Goal: Ask a question

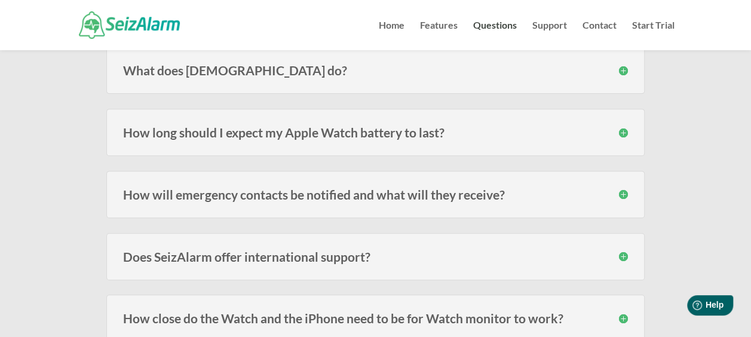
scroll to position [194, 0]
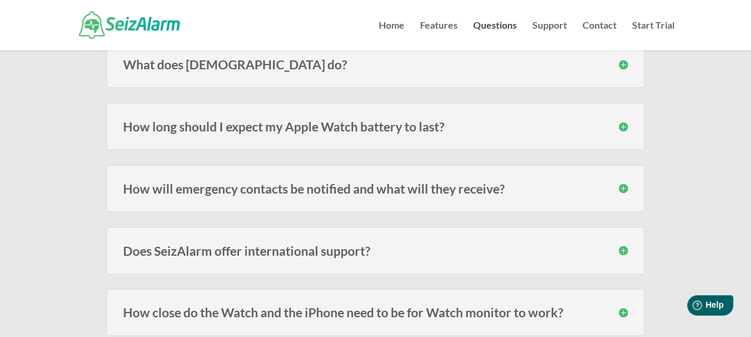
click at [620, 189] on h3 "How will emergency contacts be notified and what will they receive?" at bounding box center [375, 188] width 505 height 13
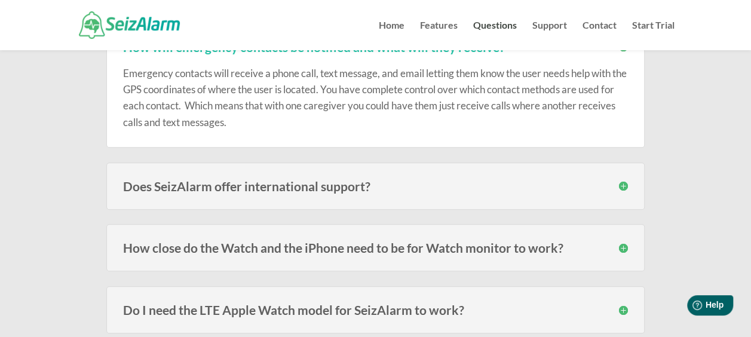
scroll to position [342, 0]
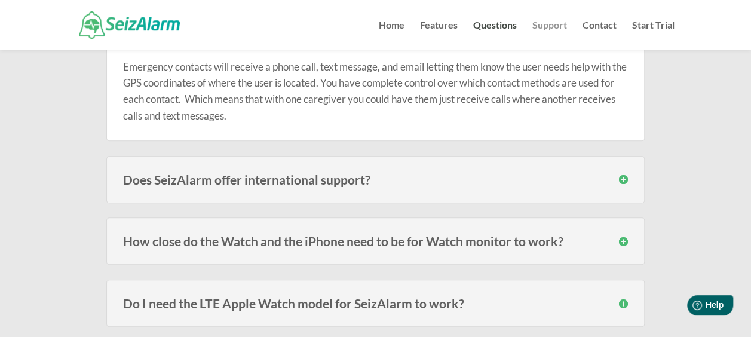
click at [552, 24] on link "Support" at bounding box center [549, 35] width 35 height 29
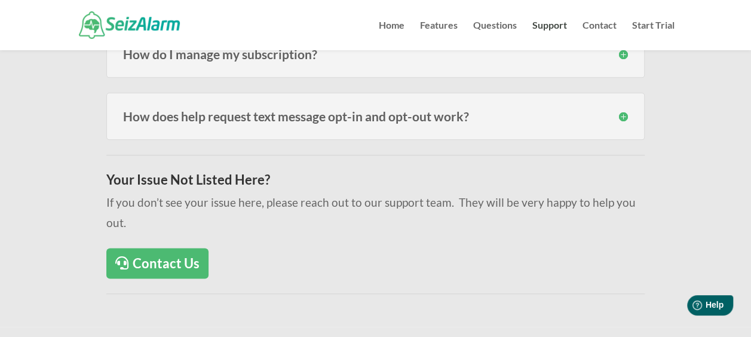
scroll to position [695, 0]
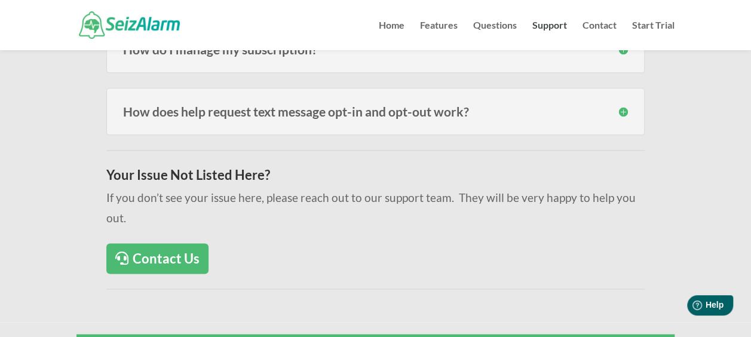
click at [149, 243] on link "Contact Us" at bounding box center [157, 258] width 102 height 30
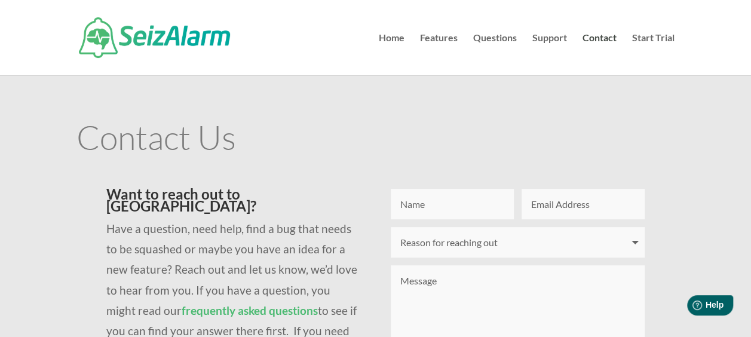
click at [442, 205] on input "Name" at bounding box center [452, 204] width 123 height 30
type input "Alex"
click at [545, 211] on input "Email Address" at bounding box center [583, 204] width 123 height 30
type input "alexandra.connolly@yahoo.co.uk"
click at [636, 247] on select "Reason for reaching out I have a question I'm having issues logging in I need t…" at bounding box center [518, 242] width 254 height 30
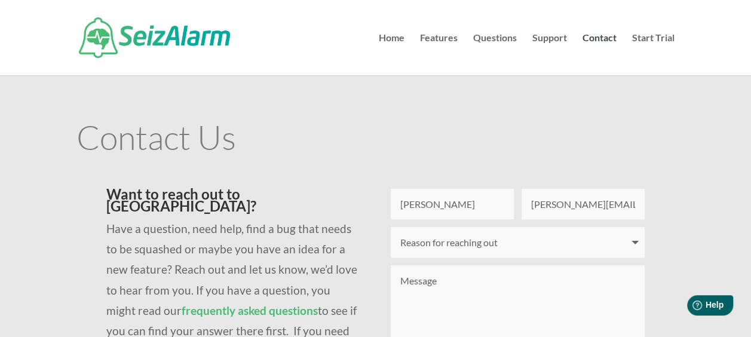
select select "I have a question"
click at [391, 227] on select "Reason for reaching out I have a question I'm having issues logging in I need t…" at bounding box center [518, 242] width 254 height 30
click at [436, 289] on textarea "Message" at bounding box center [518, 310] width 254 height 90
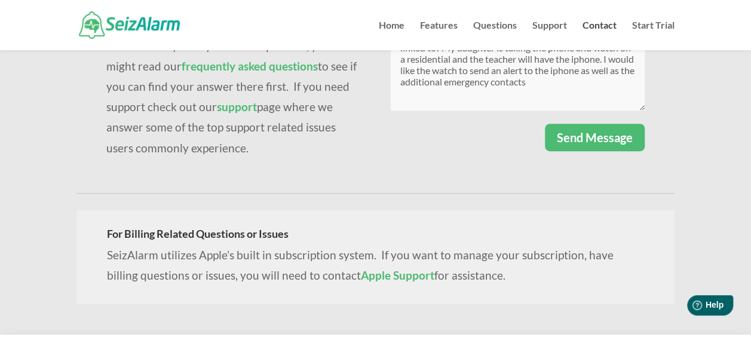
scroll to position [226, 0]
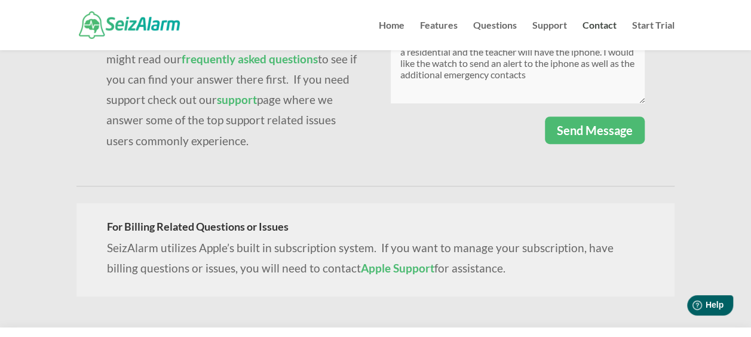
type textarea "Is it possible to play an alert on the iphone the watch is linked to? My daught…"
click at [606, 127] on button "Send Message" at bounding box center [595, 129] width 100 height 27
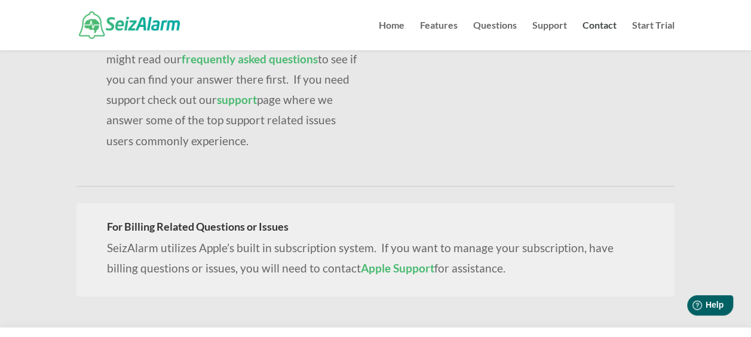
scroll to position [0, 0]
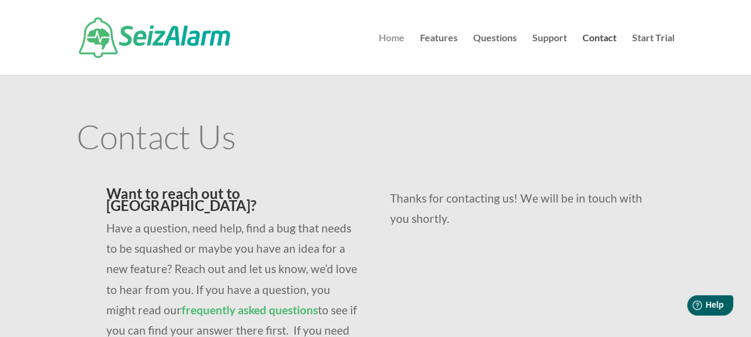
click at [391, 35] on link "Home" at bounding box center [392, 54] width 26 height 42
